Goal: Information Seeking & Learning: Learn about a topic

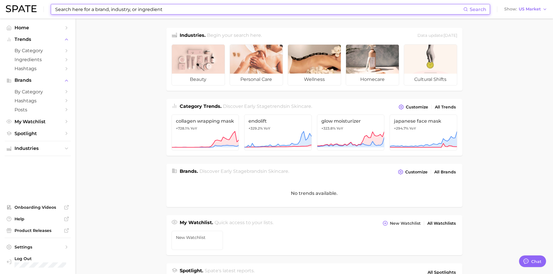
click at [119, 9] on input at bounding box center [259, 9] width 409 height 10
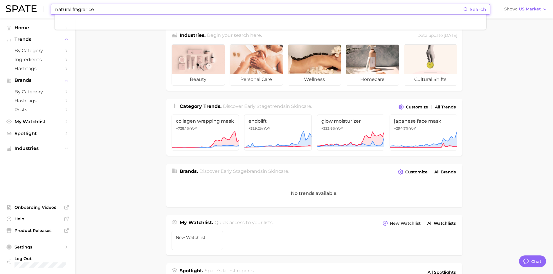
type input "natural fragrance"
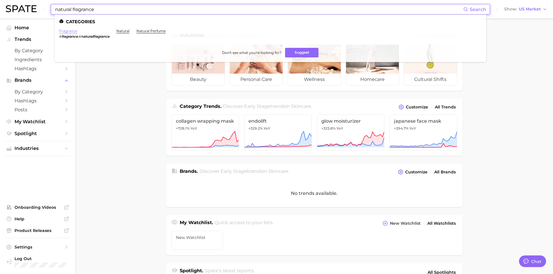
click at [72, 33] on link "fragrance" at bounding box center [68, 31] width 18 height 4
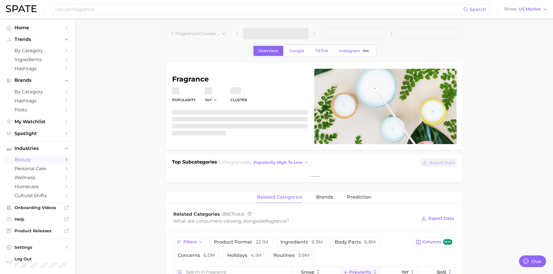
type textarea "x"
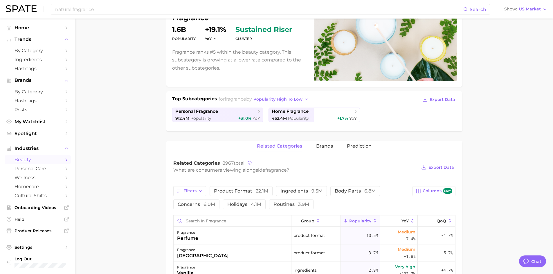
scroll to position [29, 0]
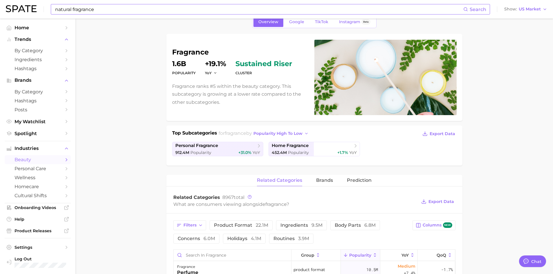
click at [89, 10] on input "natural fragrance" at bounding box center [259, 9] width 409 height 10
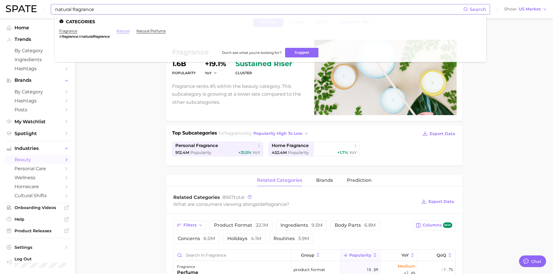
click at [123, 31] on link "natural" at bounding box center [122, 31] width 13 height 4
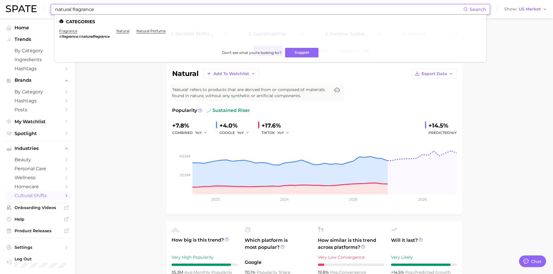
click at [125, 7] on input "natural fragrance" at bounding box center [259, 9] width 409 height 10
click at [152, 30] on link "natural perfume" at bounding box center [150, 31] width 29 height 4
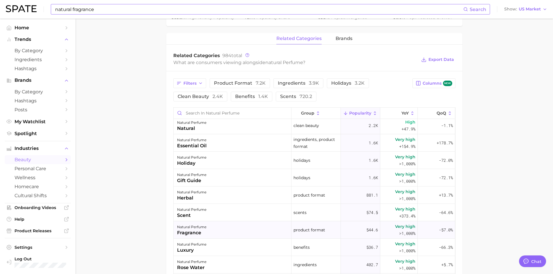
scroll to position [58, 0]
